Goal: Information Seeking & Learning: Learn about a topic

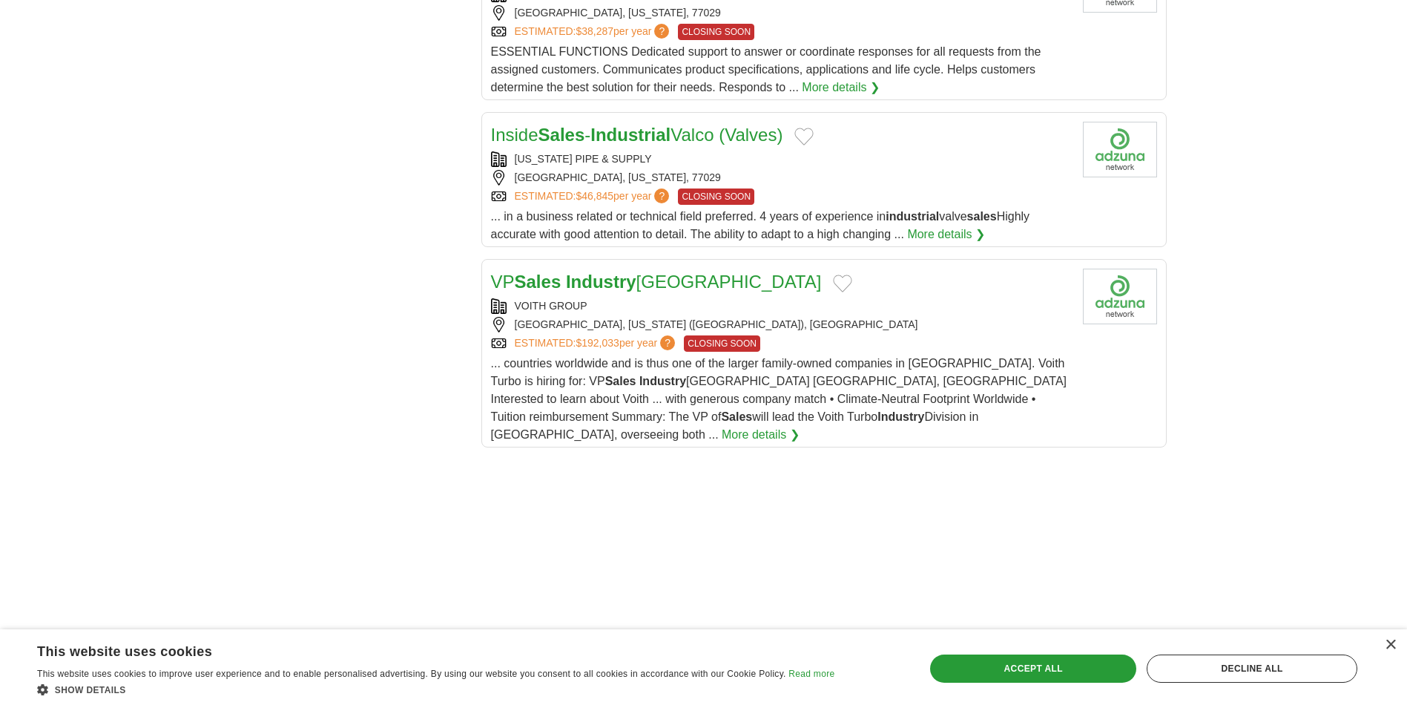
scroll to position [1632, 0]
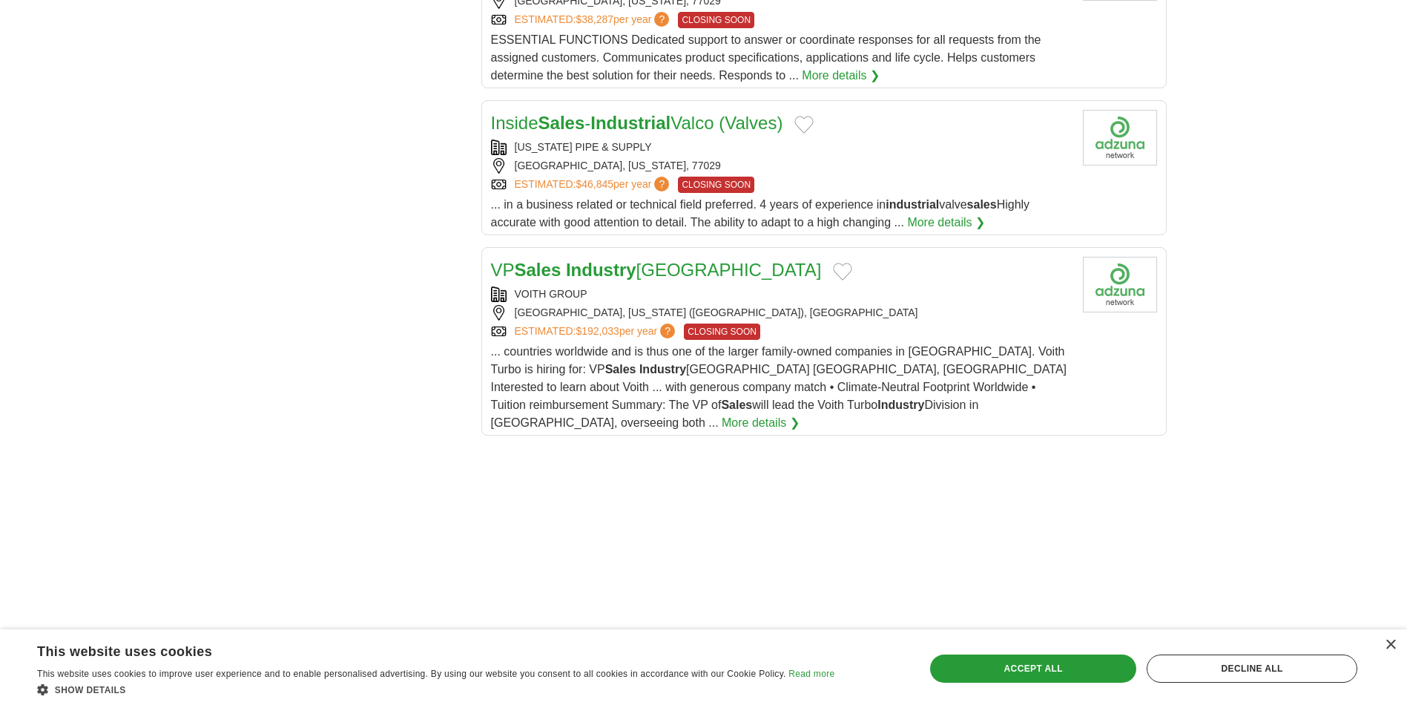
click at [800, 414] on link "More details ❯" at bounding box center [761, 423] width 78 height 18
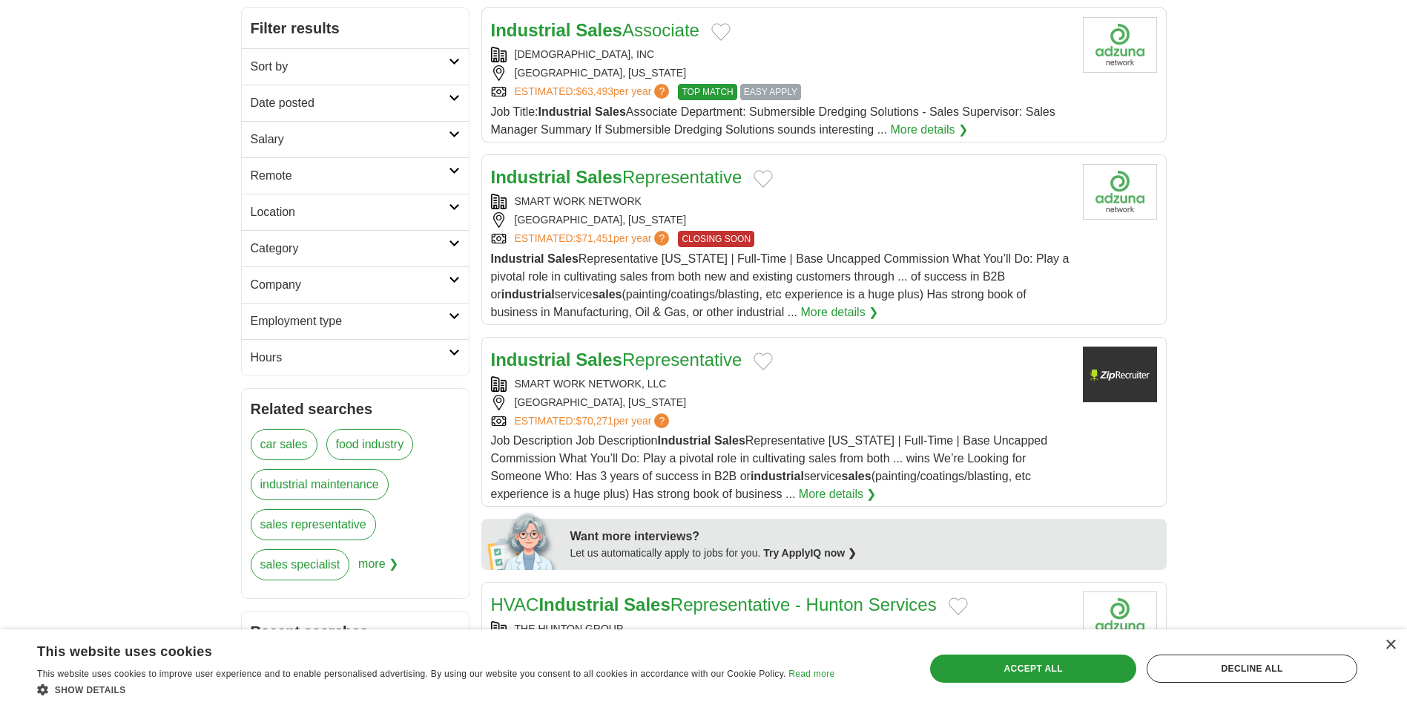
scroll to position [0, 0]
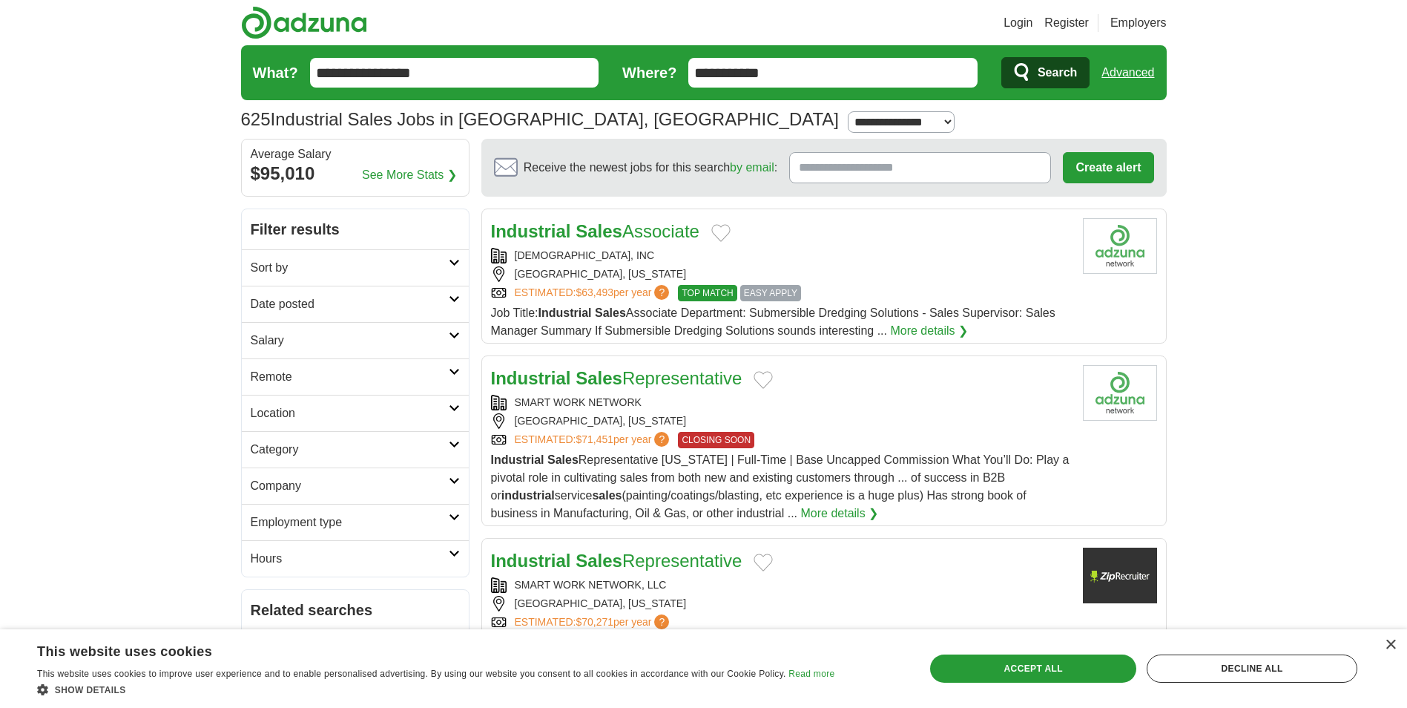
click at [452, 301] on icon at bounding box center [454, 298] width 11 height 7
click at [286, 339] on link "Last 24 hours" at bounding box center [355, 340] width 209 height 18
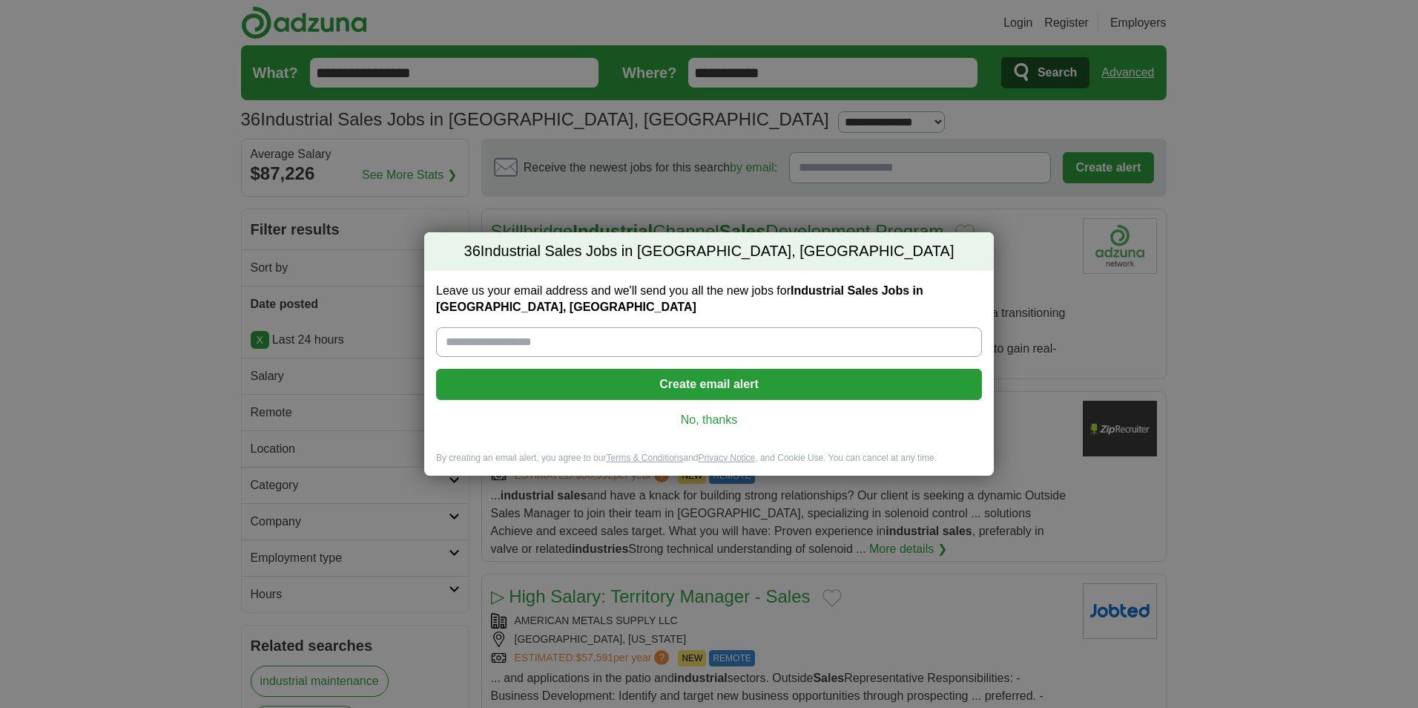
click at [692, 421] on link "No, thanks" at bounding box center [709, 420] width 522 height 16
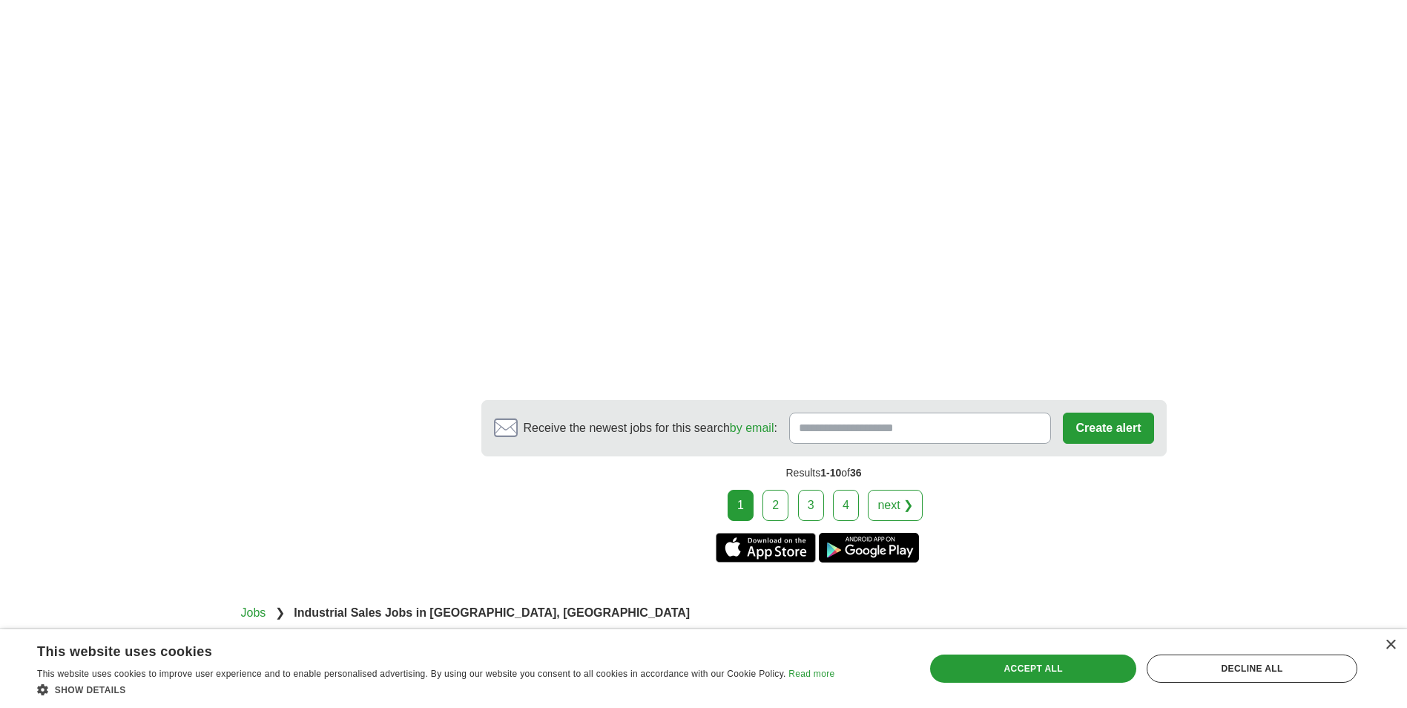
scroll to position [2299, 0]
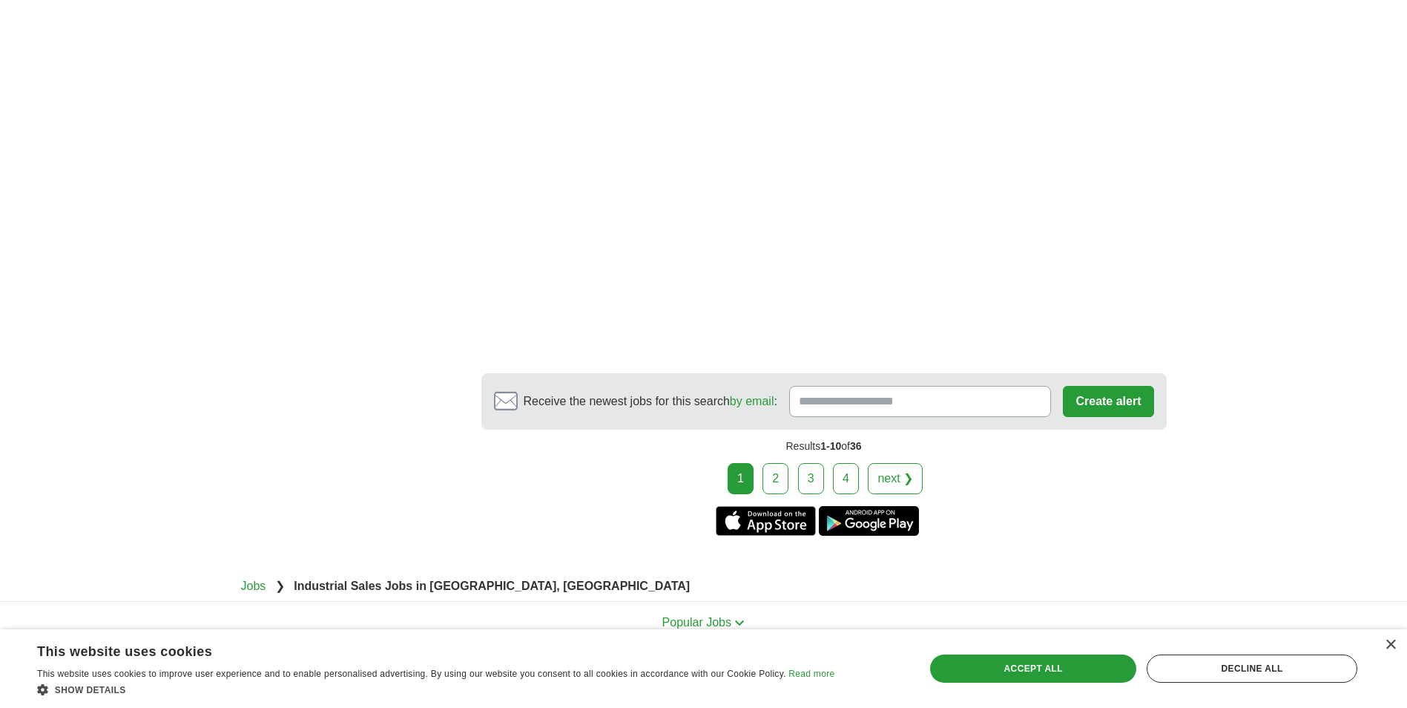
click at [779, 463] on link "2" at bounding box center [775, 478] width 26 height 31
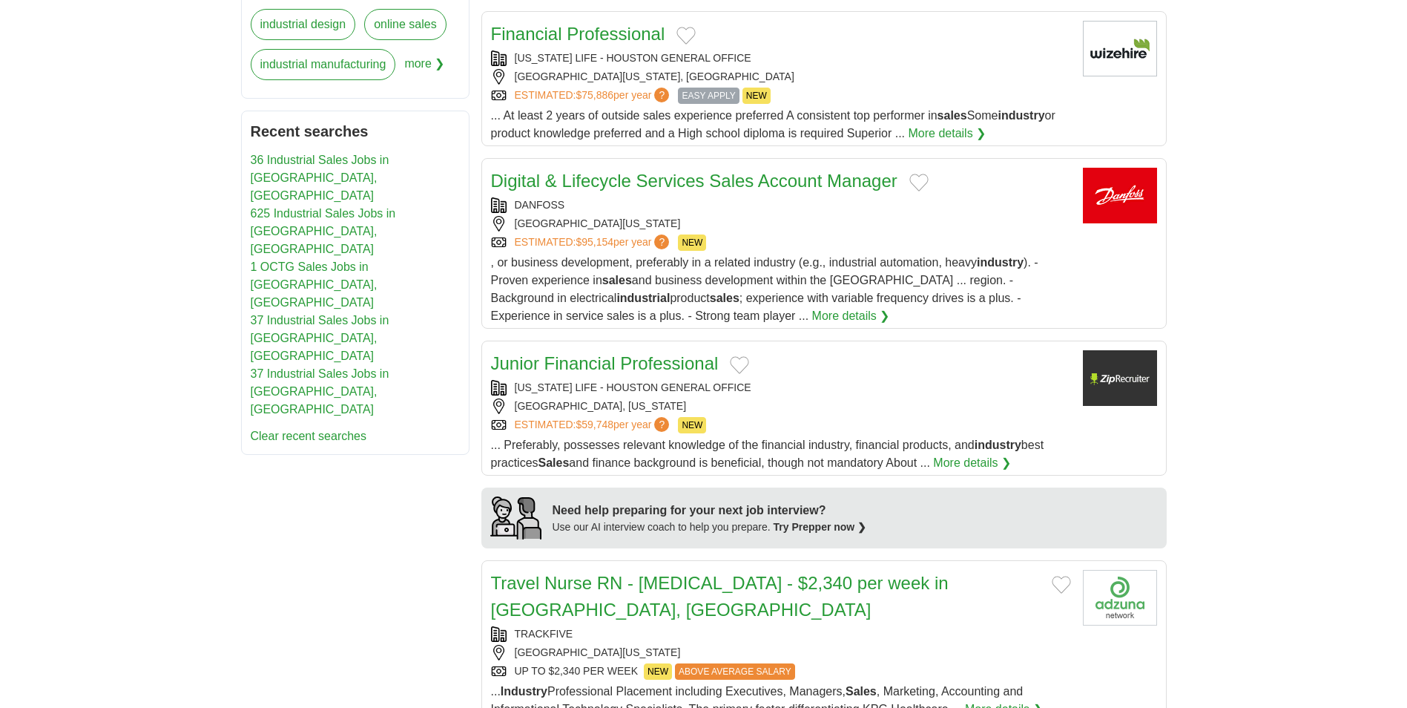
scroll to position [816, 0]
